Goal: Navigation & Orientation: Find specific page/section

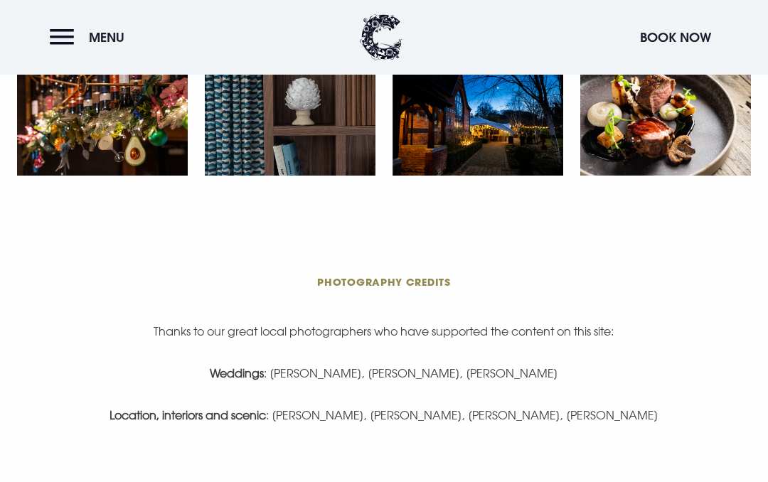
scroll to position [2337, 0]
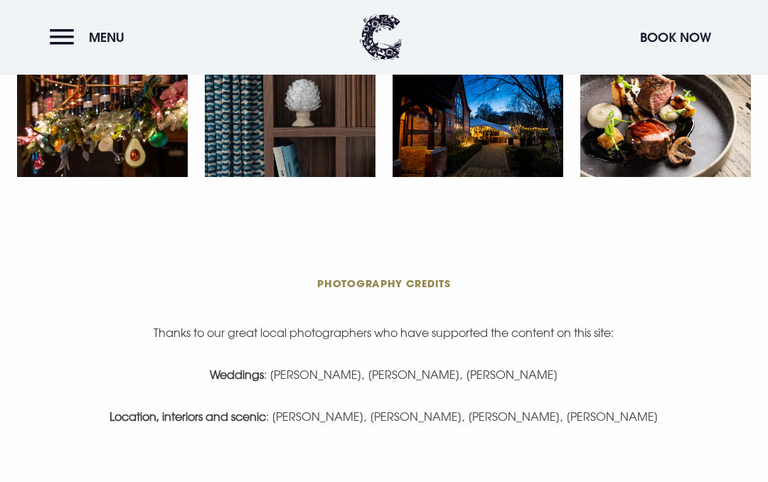
click at [759, 228] on section "Photography Credits Thanks to our great local photographers who have supported …" at bounding box center [384, 365] width 768 height 343
click at [151, 423] on strong "Location, interiors and scenic" at bounding box center [188, 417] width 156 height 14
click at [212, 412] on strong "Location, interiors and scenic" at bounding box center [188, 417] width 156 height 14
click at [102, 46] on button "Menu" at bounding box center [91, 37] width 82 height 31
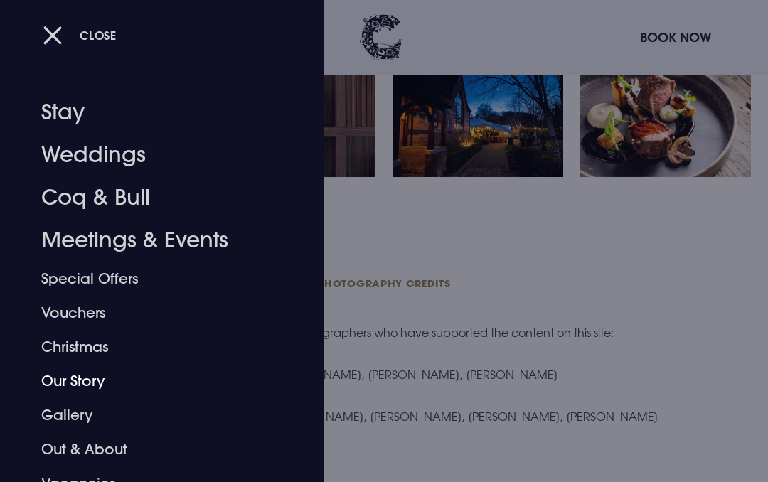
click at [89, 375] on link "Our Story" at bounding box center [152, 381] width 223 height 34
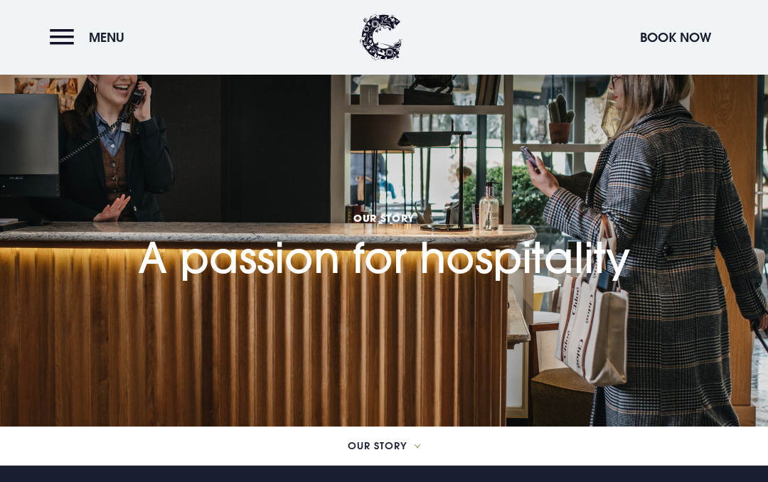
click at [63, 45] on button "Menu" at bounding box center [91, 37] width 82 height 31
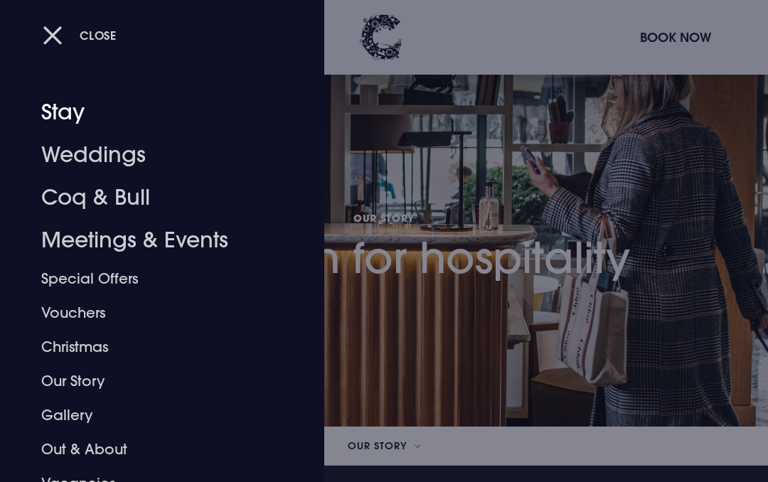
click at [62, 115] on link "Stay" at bounding box center [152, 112] width 223 height 43
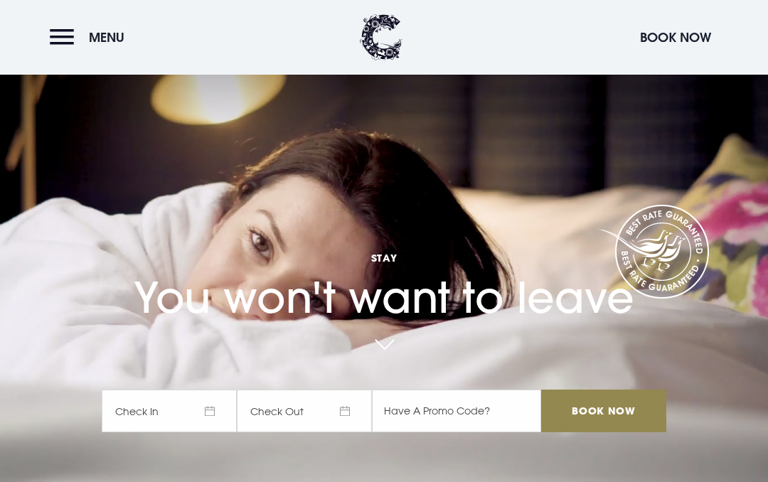
click at [51, 38] on button "Menu" at bounding box center [91, 37] width 82 height 31
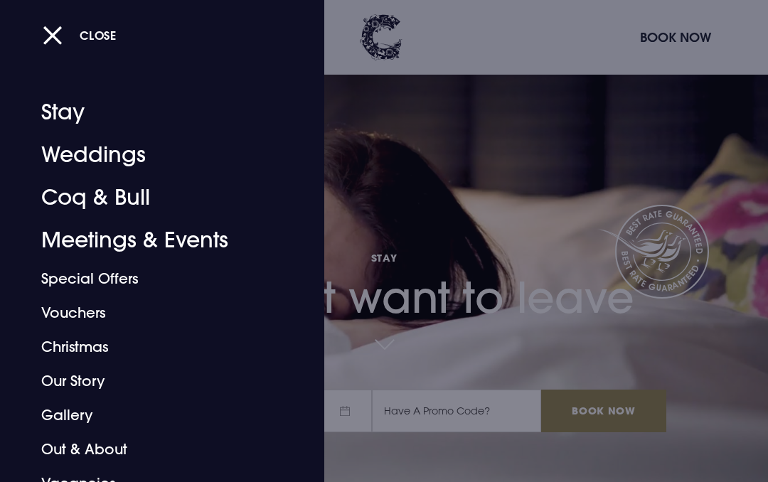
click at [100, 351] on link "Christmas" at bounding box center [152, 347] width 223 height 34
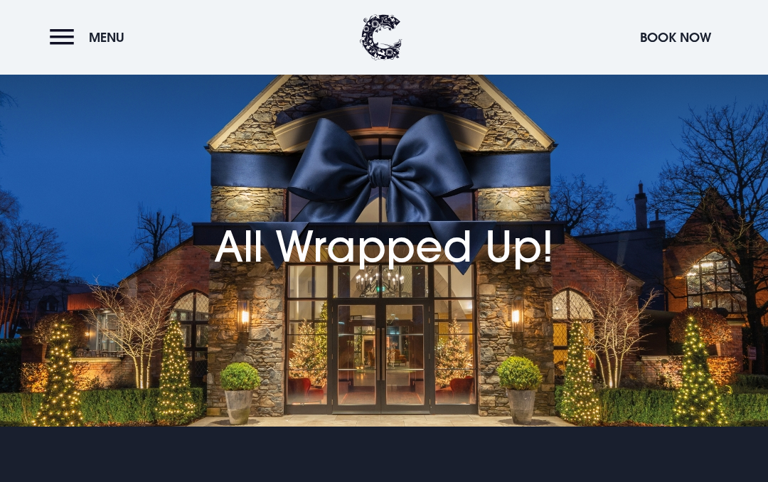
click at [68, 36] on button "Menu" at bounding box center [91, 37] width 82 height 31
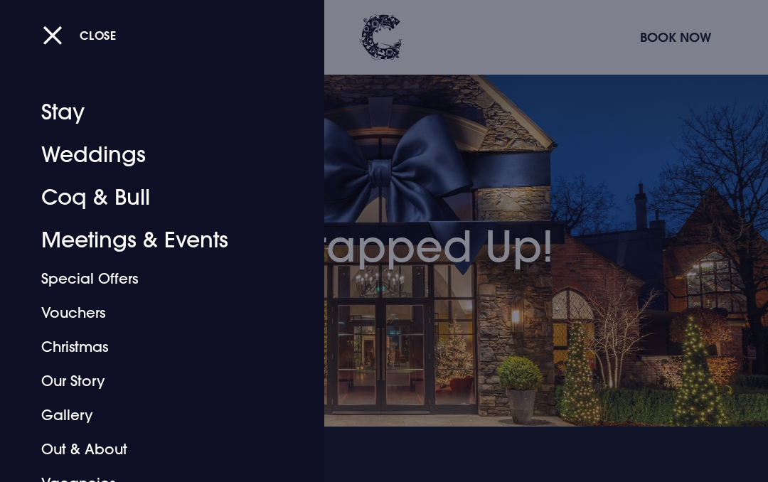
click at [117, 445] on link "Out & About" at bounding box center [152, 449] width 223 height 34
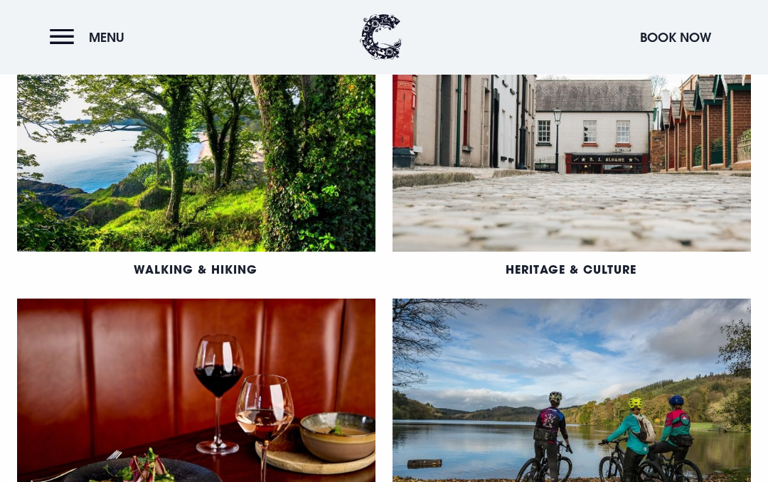
scroll to position [743, 0]
